Goal: Information Seeking & Learning: Check status

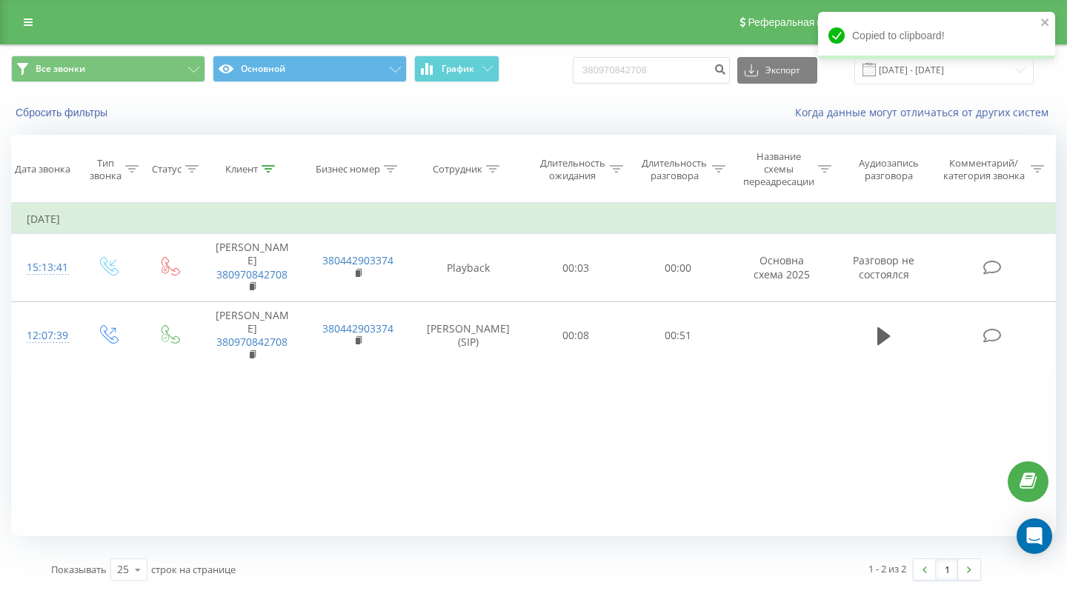
click at [682, 95] on div "Сбросить фильтры Когда данные могут отличаться от других систем" at bounding box center [533, 113] width 1065 height 36
click at [683, 61] on input "380970842708" at bounding box center [651, 70] width 157 height 27
paste input "730637457"
type input "380730637457"
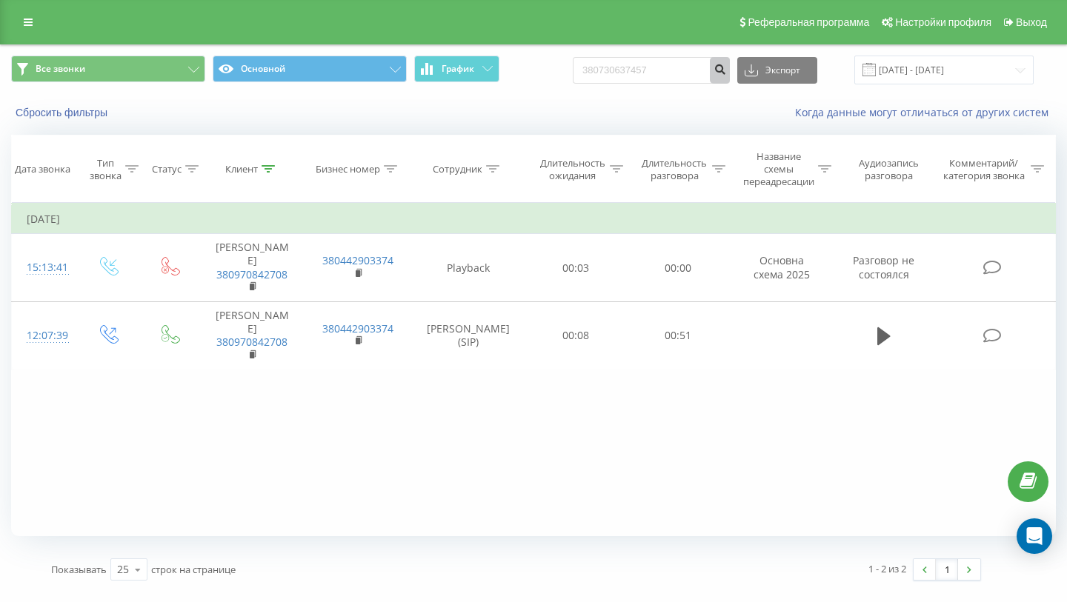
click at [726, 68] on icon "submit" at bounding box center [719, 67] width 13 height 9
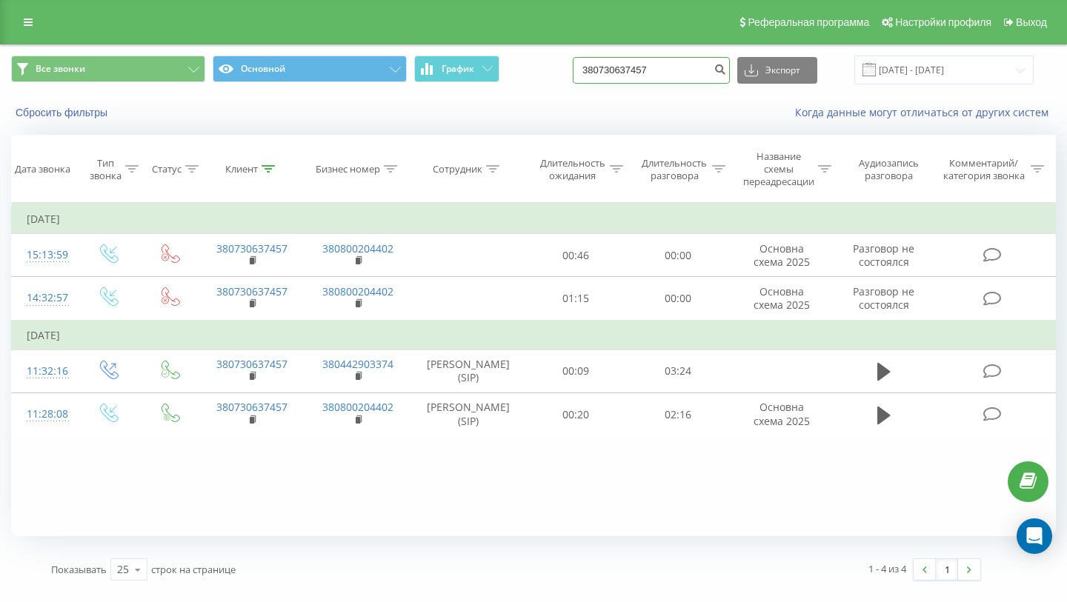
click at [697, 69] on input "380730637457" at bounding box center [651, 70] width 157 height 27
paste input "666532281"
type input "380666532281"
click at [726, 66] on icon "submit" at bounding box center [719, 67] width 13 height 9
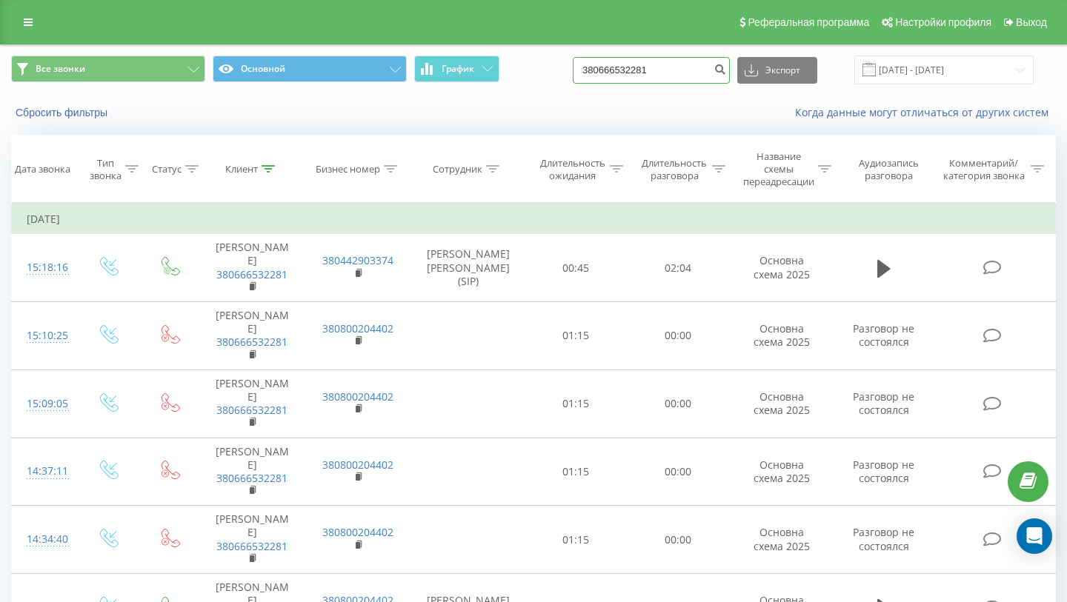
click at [687, 61] on input "380666532281" at bounding box center [651, 70] width 157 height 27
paste input "970842708"
type input "380970842708"
click at [728, 72] on button "submit" at bounding box center [720, 70] width 20 height 27
